Goal: Book appointment/travel/reservation

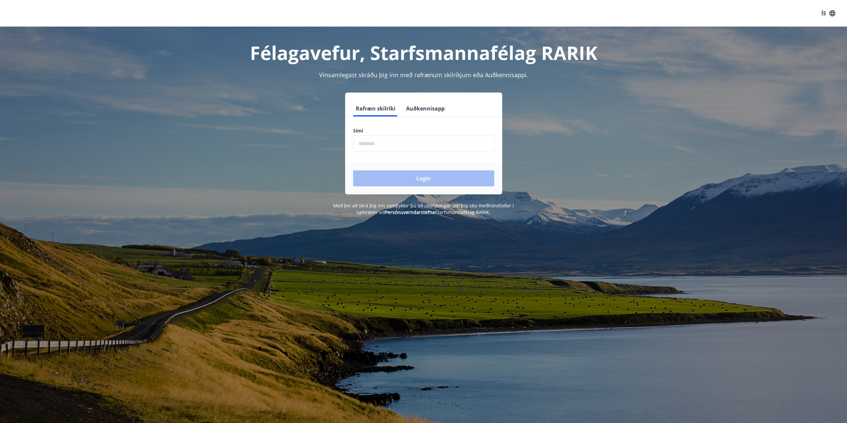
click at [397, 150] on input "phone" at bounding box center [423, 144] width 141 height 16
type input "********"
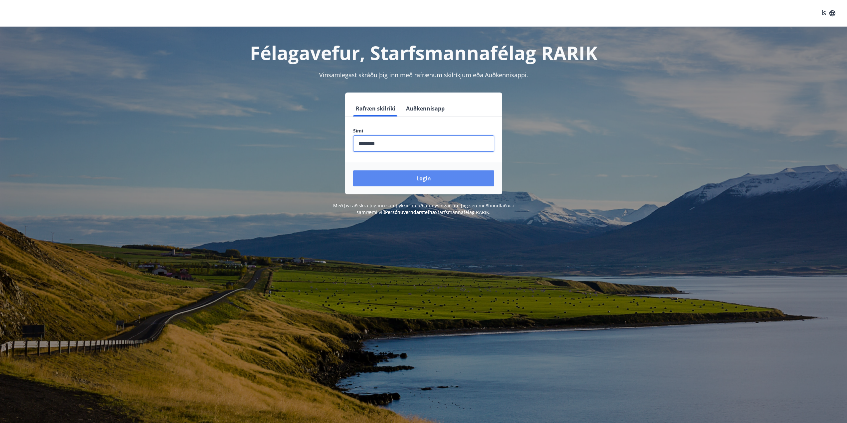
click at [398, 175] on button "Login" at bounding box center [423, 178] width 141 height 16
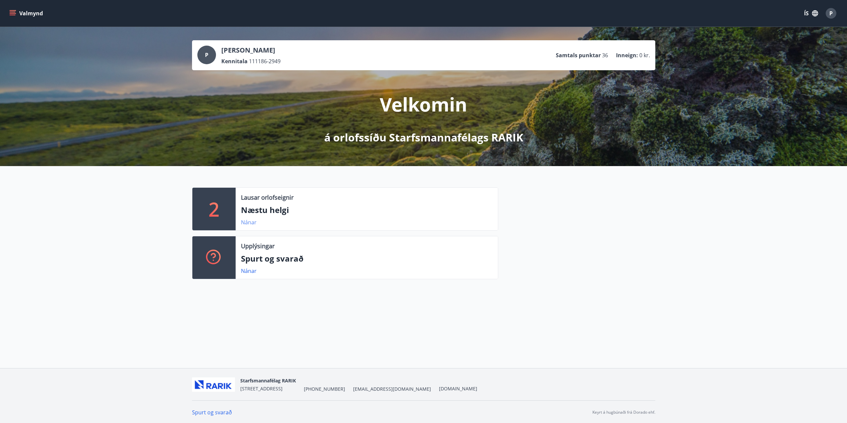
click at [250, 221] on link "Nánar" at bounding box center [249, 222] width 16 height 7
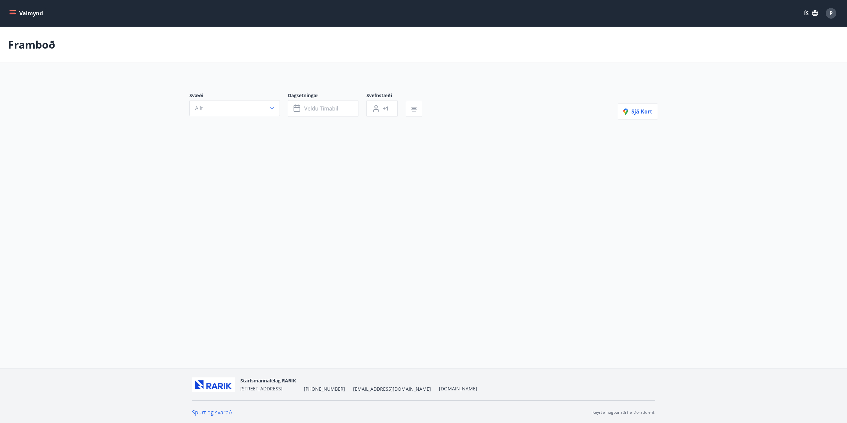
type input "*"
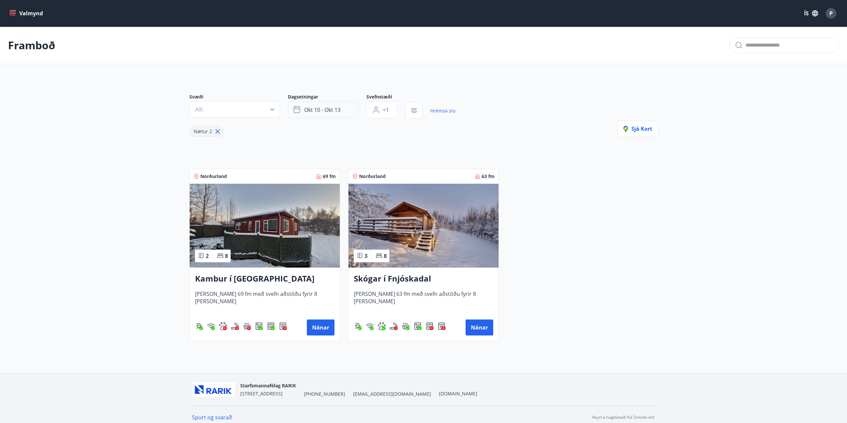
click at [346, 113] on button "okt 10 - okt 13" at bounding box center [323, 110] width 71 height 17
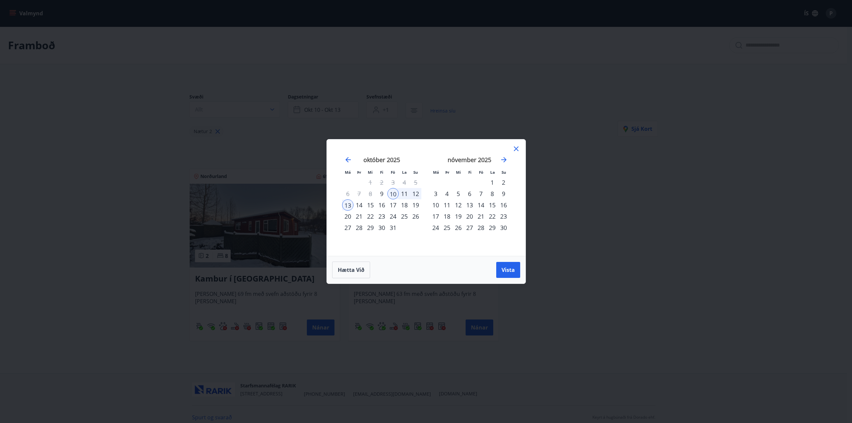
click at [349, 217] on div "20" at bounding box center [347, 216] width 11 height 11
click at [391, 229] on div "31" at bounding box center [393, 227] width 11 height 11
click at [506, 273] on span "Vista" at bounding box center [508, 269] width 13 height 7
